Goal: Information Seeking & Learning: Learn about a topic

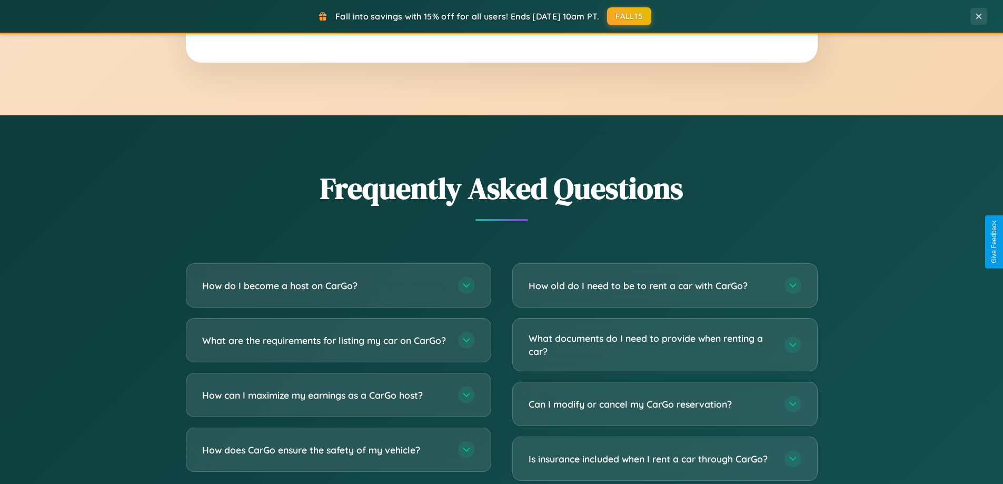
scroll to position [2026, 0]
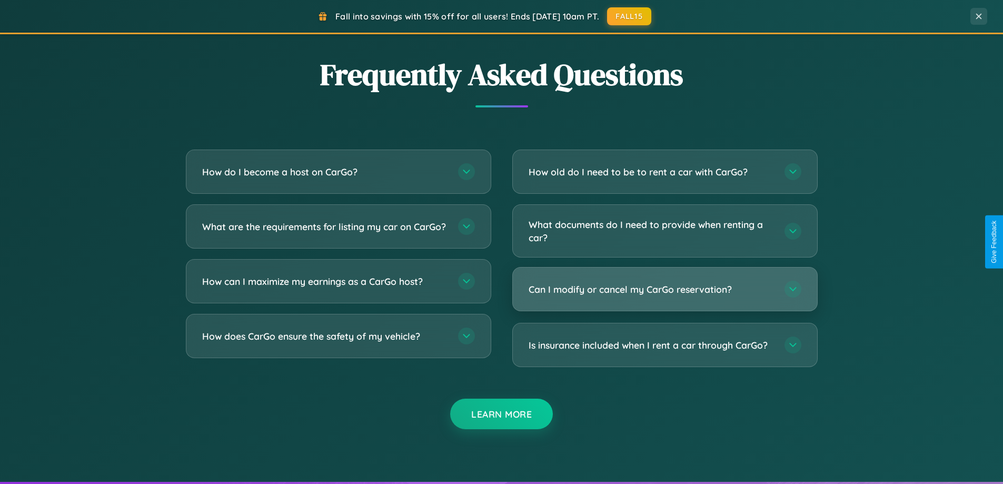
click at [664, 289] on h3 "Can I modify or cancel my CarGo reservation?" at bounding box center [651, 289] width 245 height 13
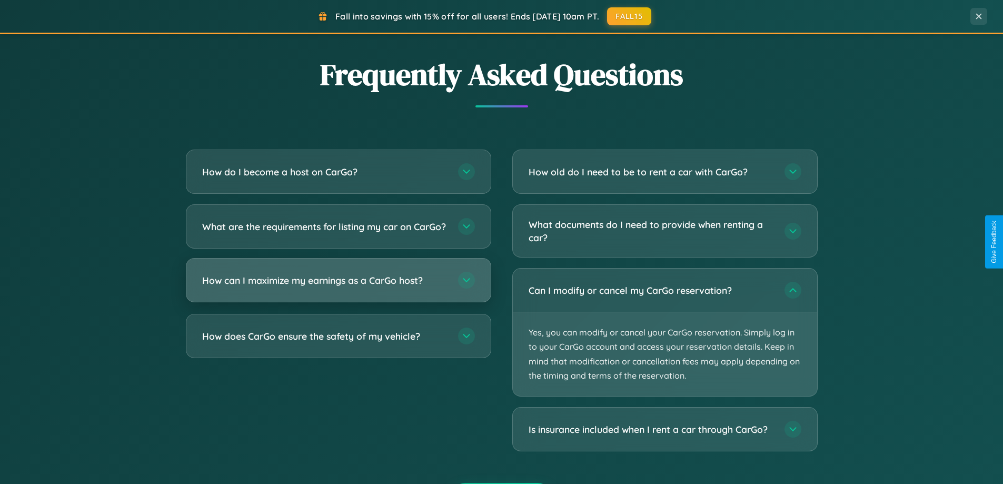
click at [338, 287] on h3 "How can I maximize my earnings as a CarGo host?" at bounding box center [324, 280] width 245 height 13
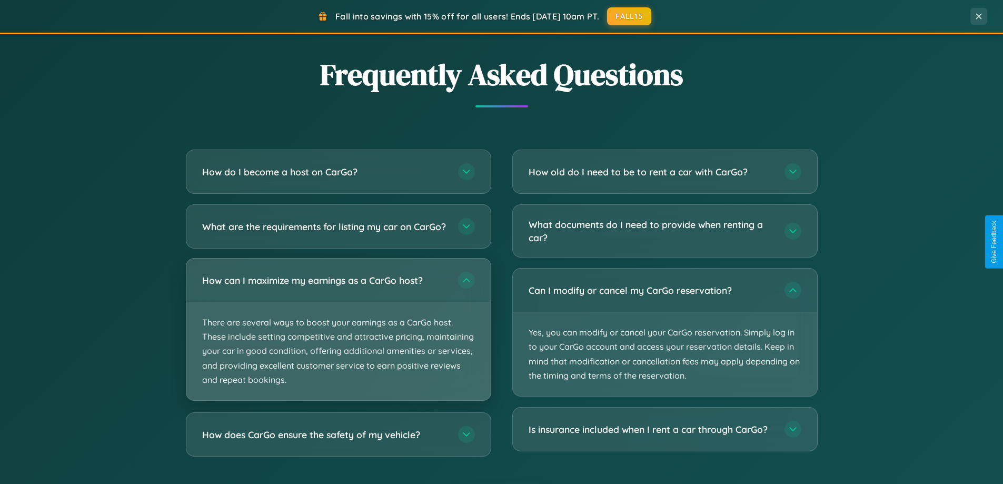
click at [338, 338] on p "There are several ways to boost your earnings as a CarGo host. These include se…" at bounding box center [338, 351] width 304 height 98
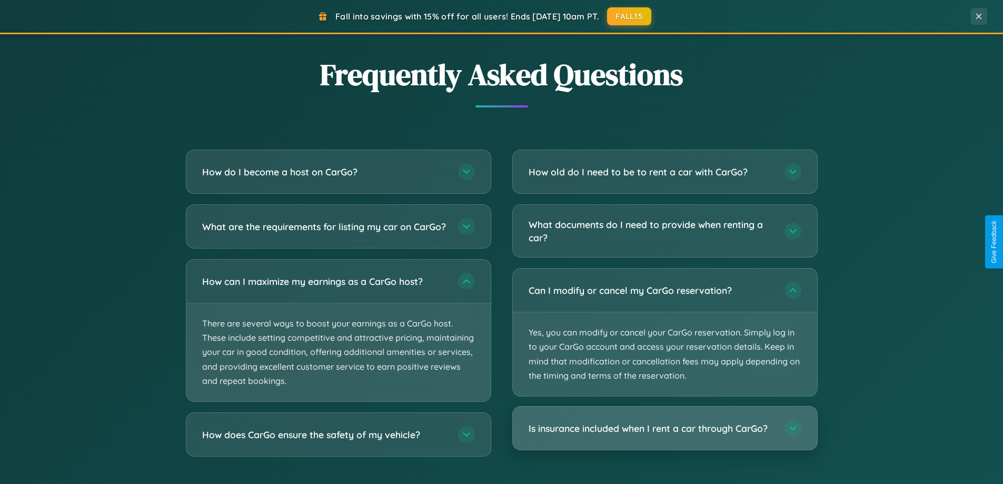
click at [664, 429] on h3 "Is insurance included when I rent a car through CarGo?" at bounding box center [651, 428] width 245 height 13
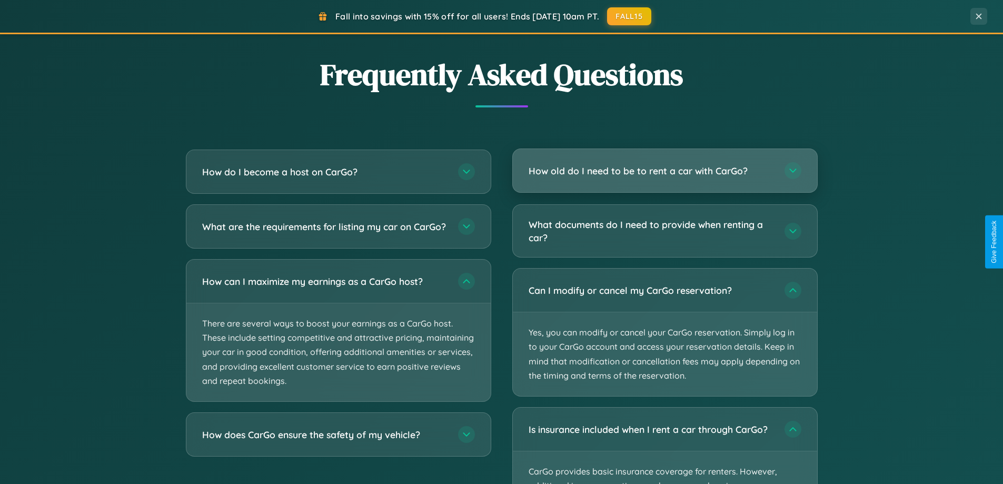
click at [664, 171] on h3 "How old do I need to be to rent a car with CarGo?" at bounding box center [651, 170] width 245 height 13
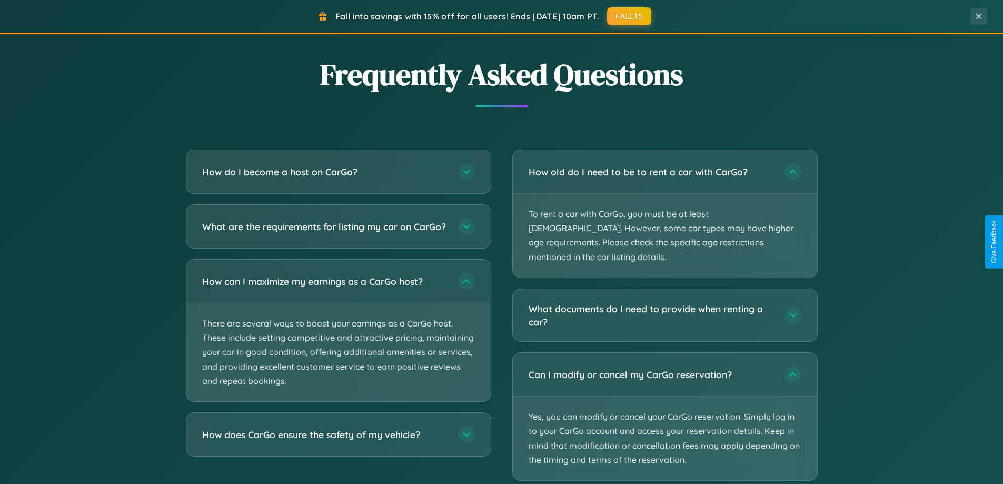
click at [630, 16] on button "FALL15" at bounding box center [629, 15] width 46 height 19
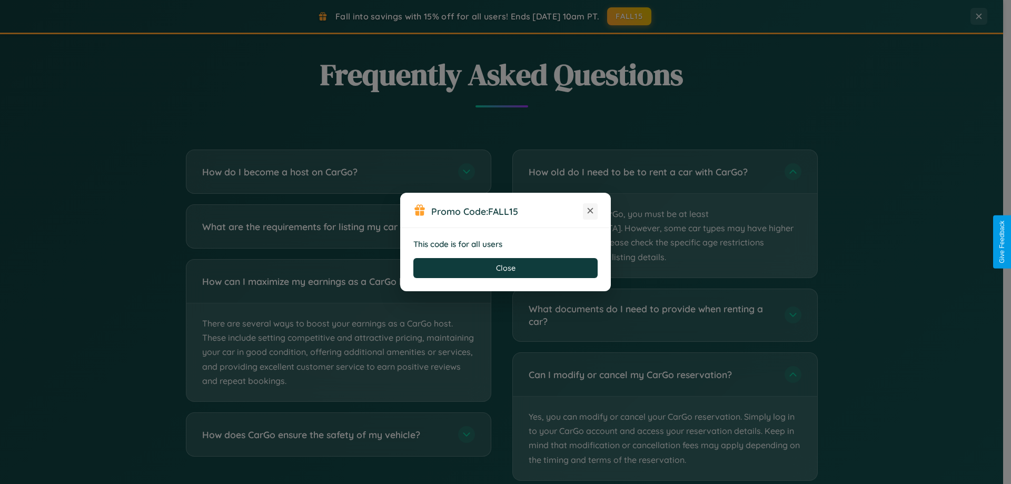
click at [590, 211] on icon at bounding box center [590, 210] width 11 height 11
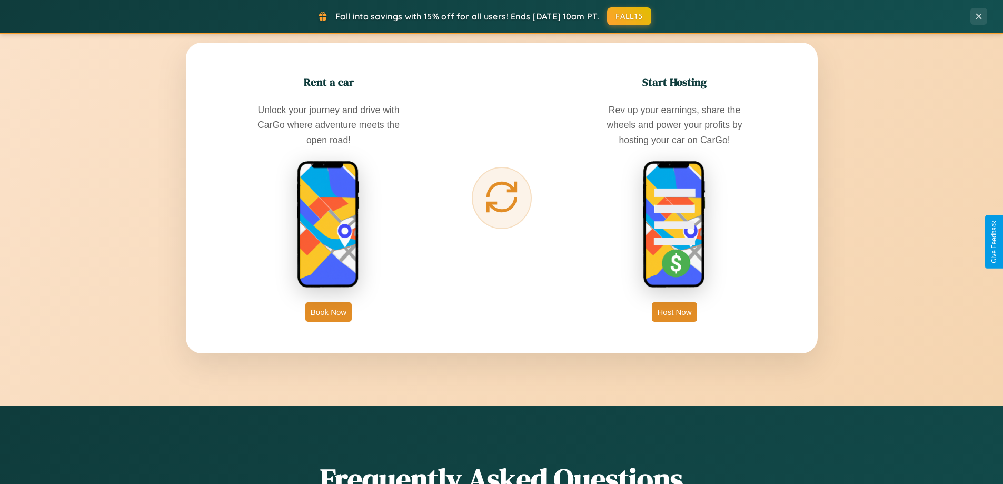
scroll to position [0, 0]
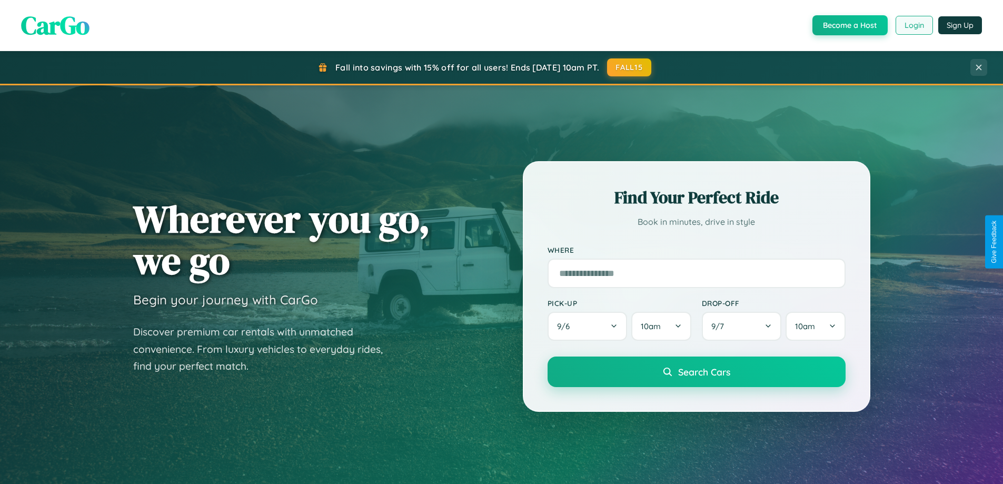
click at [914, 25] on button "Login" at bounding box center [914, 25] width 37 height 19
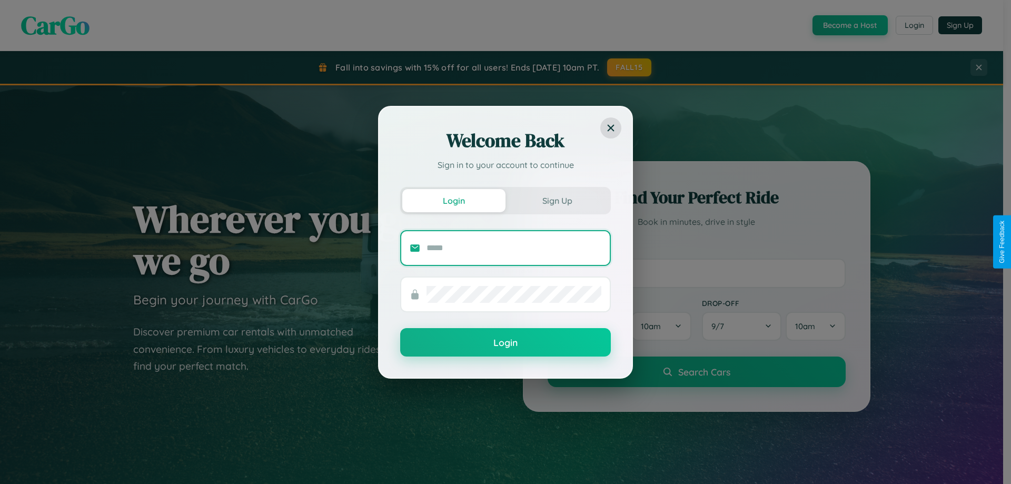
click at [514, 247] on input "text" at bounding box center [513, 248] width 175 height 17
type input "**********"
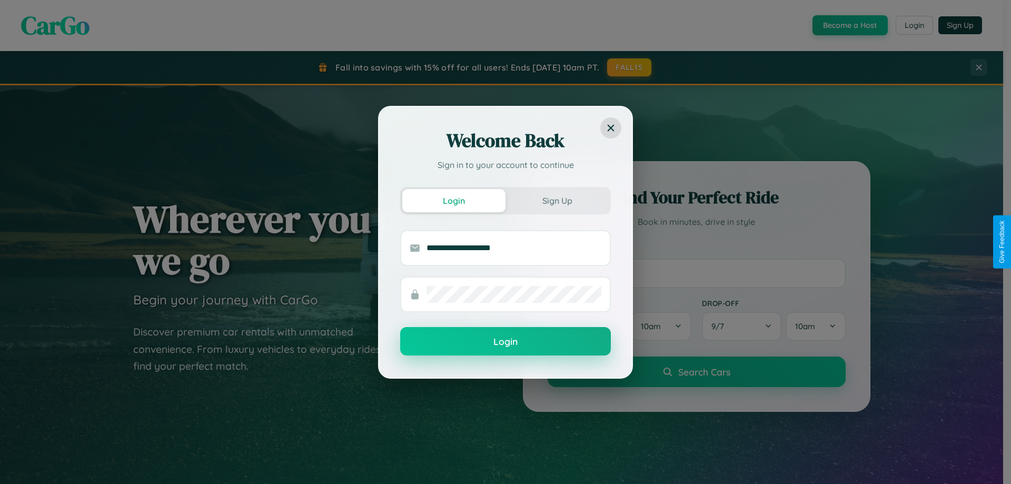
click at [505, 342] on button "Login" at bounding box center [505, 341] width 211 height 28
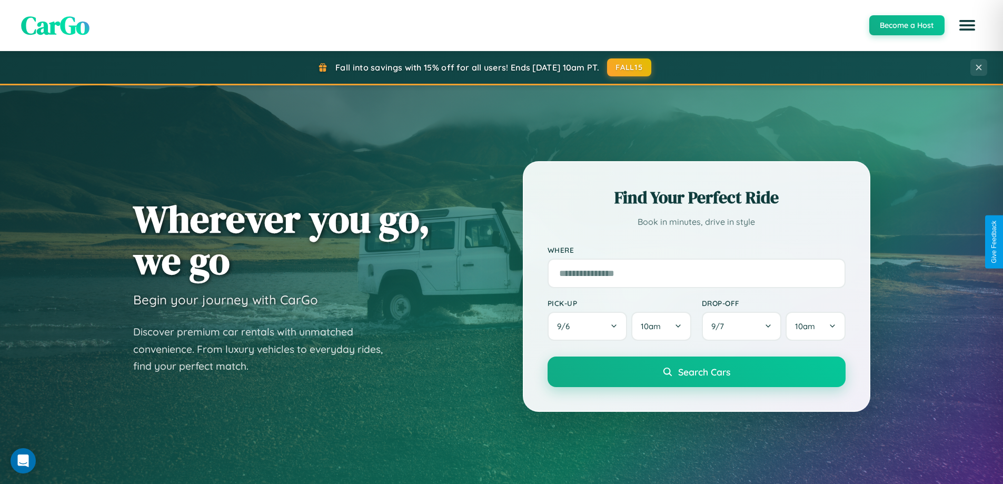
scroll to position [31, 0]
